Goal: Submit feedback/report problem

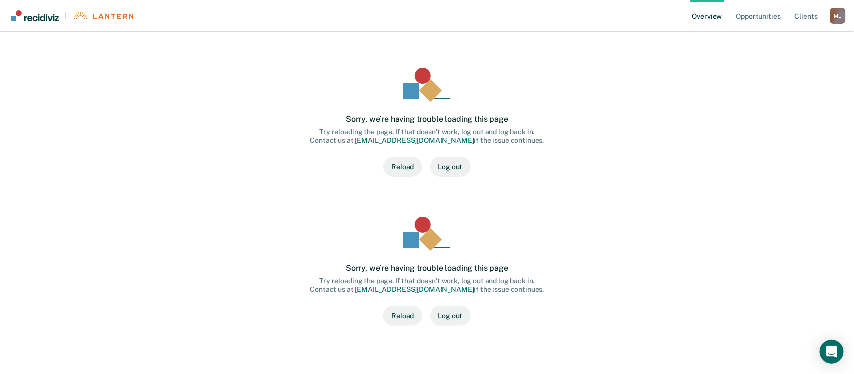
click at [451, 151] on div "Sorry, we’re having trouble loading this page Try reloading the page. If that d…" at bounding box center [427, 122] width 512 height 109
click at [441, 142] on link "[EMAIL_ADDRESS][DOMAIN_NAME]" at bounding box center [414, 141] width 119 height 8
click at [444, 61] on div "Sorry, we’re having trouble loading this page Try reloading the page. If that d…" at bounding box center [427, 122] width 544 height 141
